Goal: Task Accomplishment & Management: Manage account settings

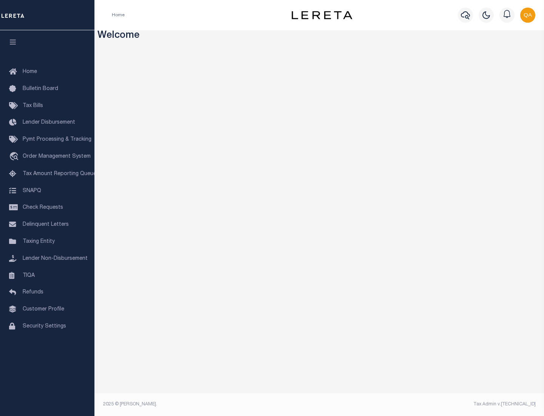
click at [47, 208] on span "Check Requests" at bounding box center [43, 207] width 40 height 5
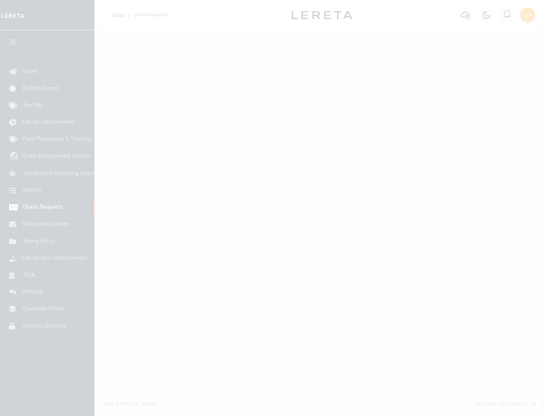
select select "50"
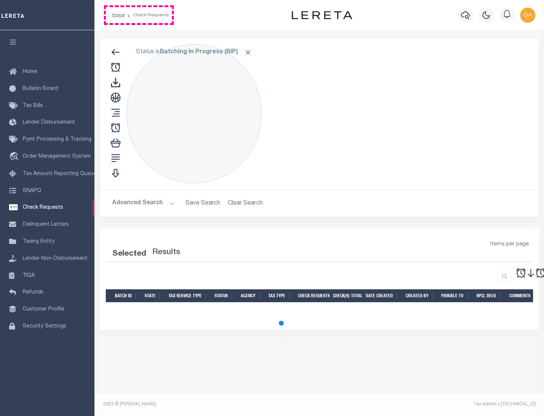
select select "50"
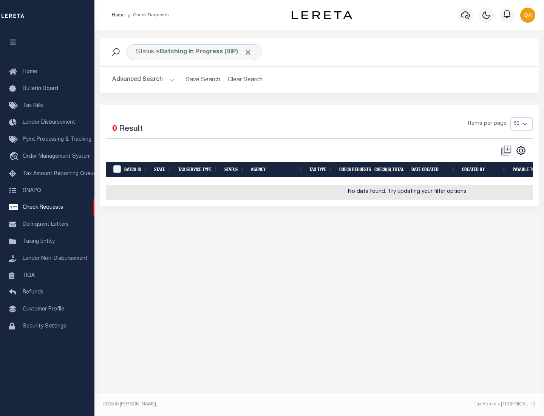
click at [248, 52] on span "Click to Remove" at bounding box center [248, 52] width 8 height 8
